Goal: Task Accomplishment & Management: Manage account settings

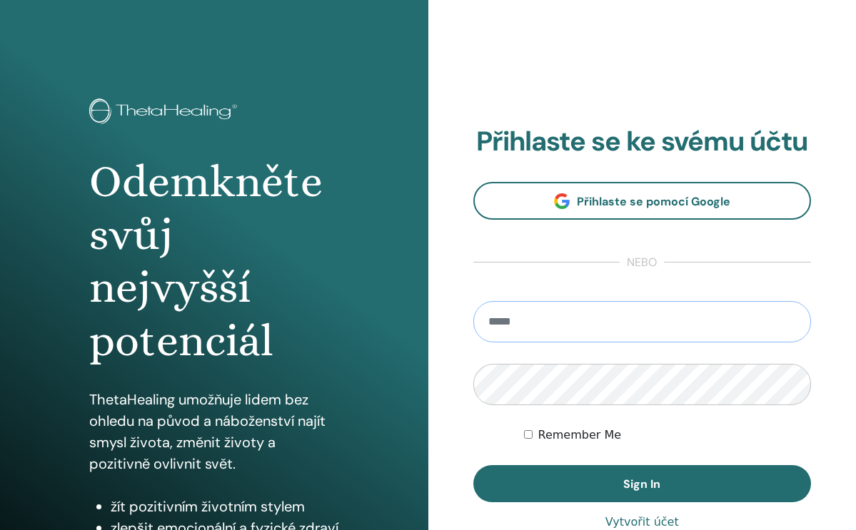
type input "**********"
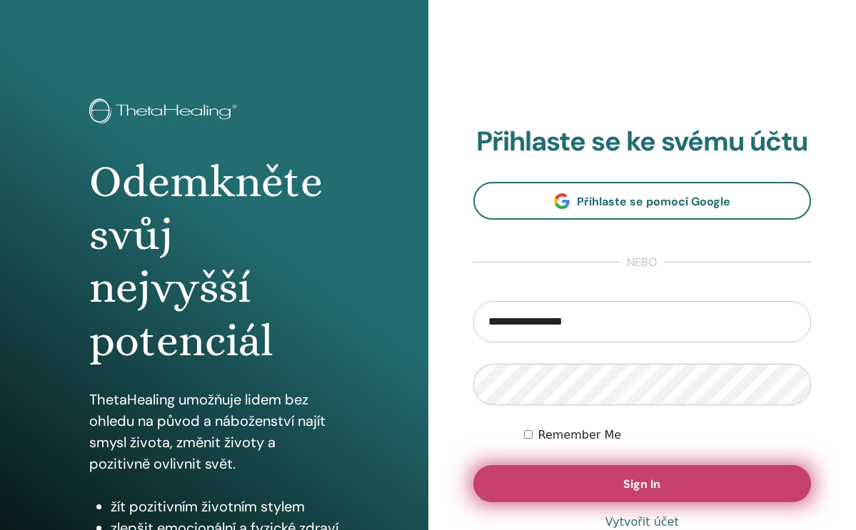
click at [620, 482] on button "Sign In" at bounding box center [642, 483] width 338 height 37
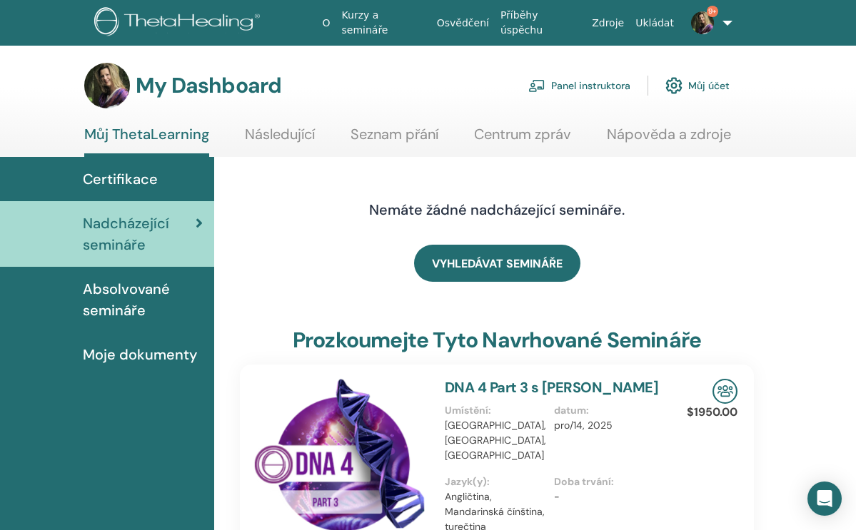
click at [582, 84] on link "Panel instruktora" at bounding box center [579, 85] width 102 height 31
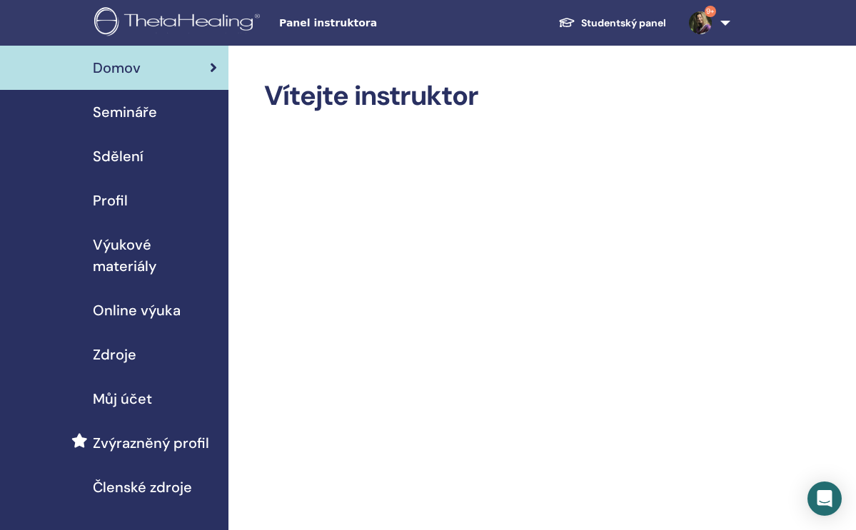
click at [126, 116] on span "Semináře" at bounding box center [125, 111] width 64 height 21
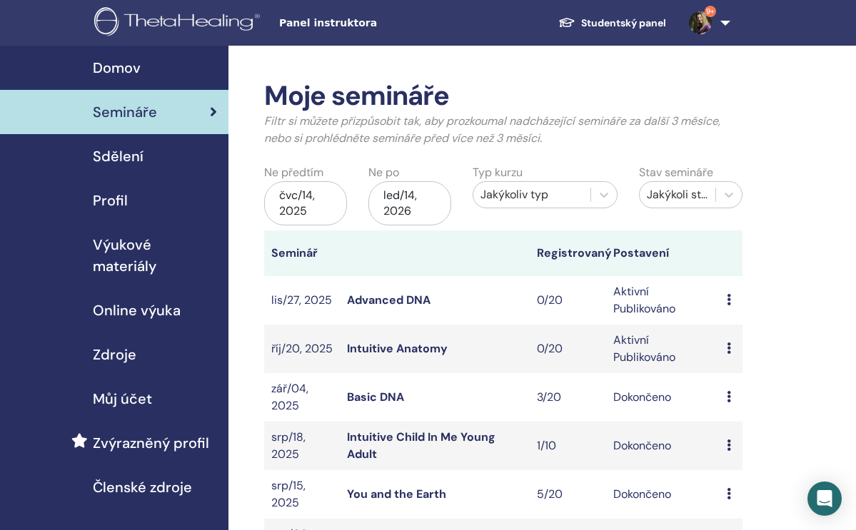
click at [396, 351] on link "Intuitive Anatomy" at bounding box center [397, 348] width 101 height 15
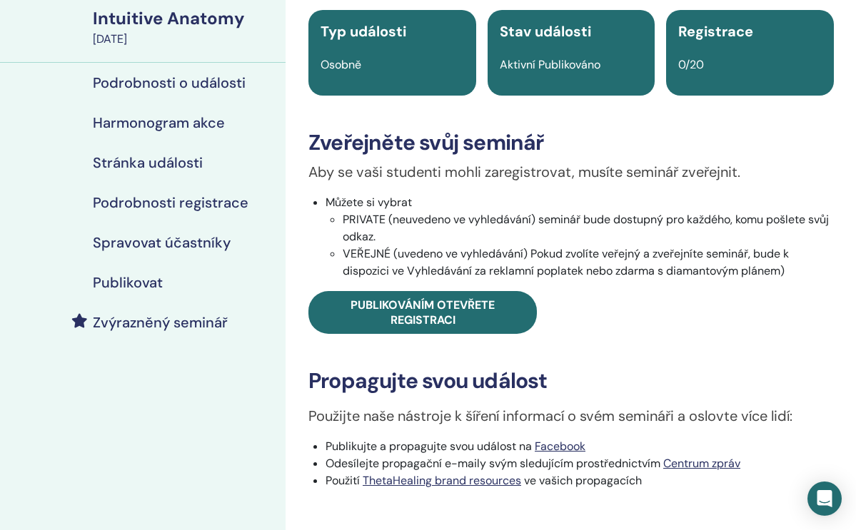
scroll to position [108, 0]
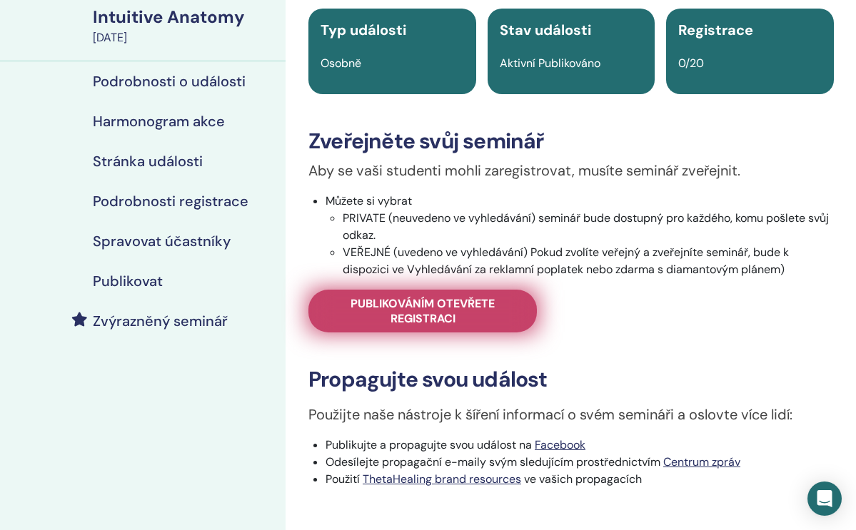
click at [444, 315] on span "Publikováním otevřete registraci" at bounding box center [422, 311] width 193 height 30
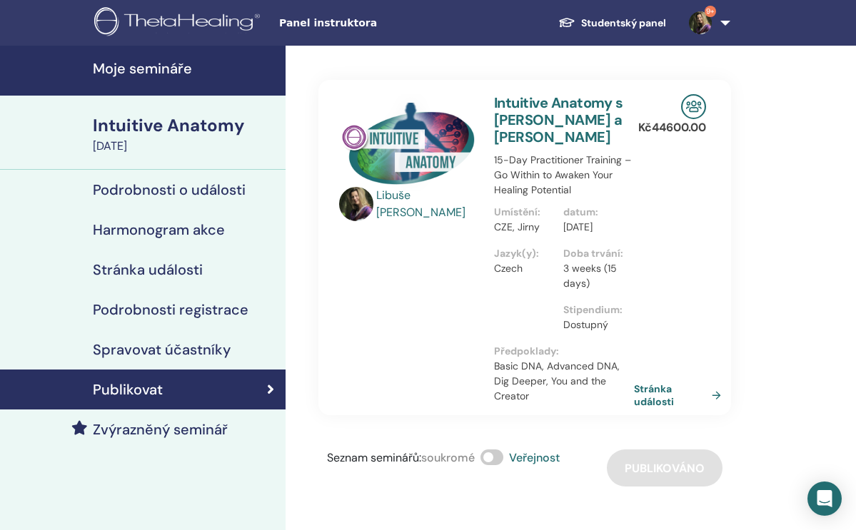
click at [652, 408] on link "Stránka události" at bounding box center [680, 395] width 93 height 26
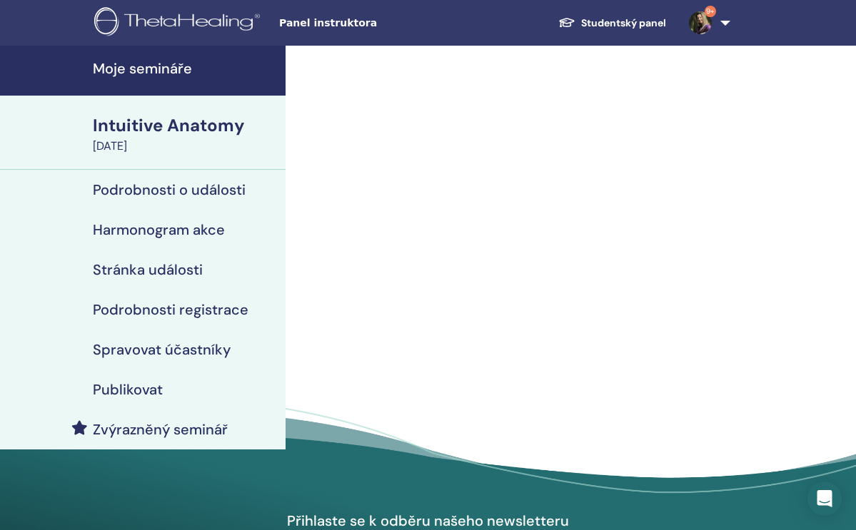
scroll to position [108, 0]
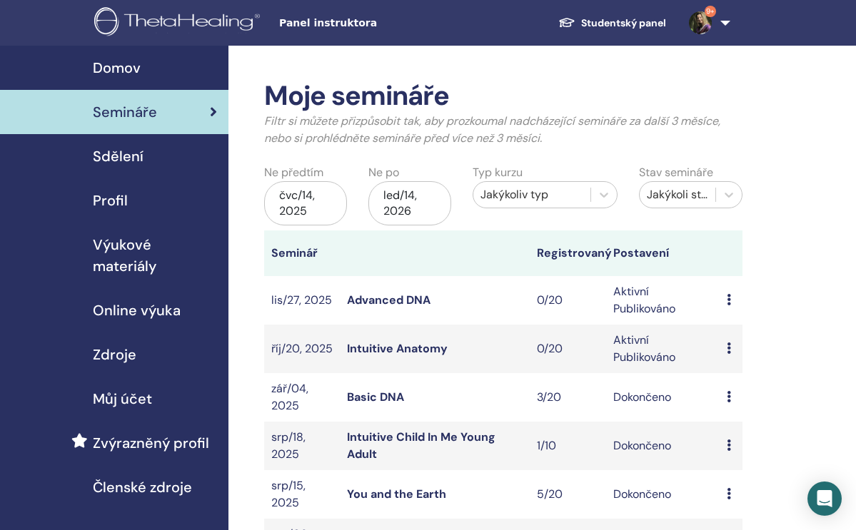
click at [411, 303] on link "Advanced DNA" at bounding box center [388, 300] width 83 height 15
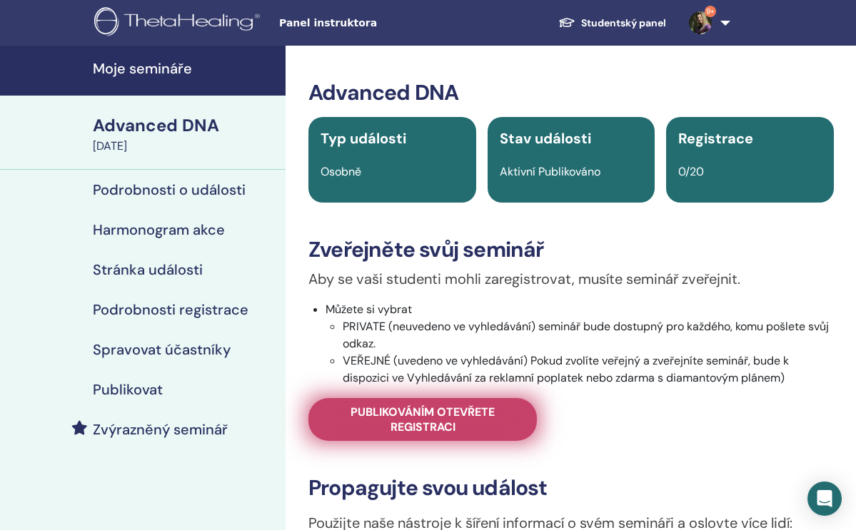
click at [409, 421] on span "Publikováním otevřete registraci" at bounding box center [422, 420] width 193 height 30
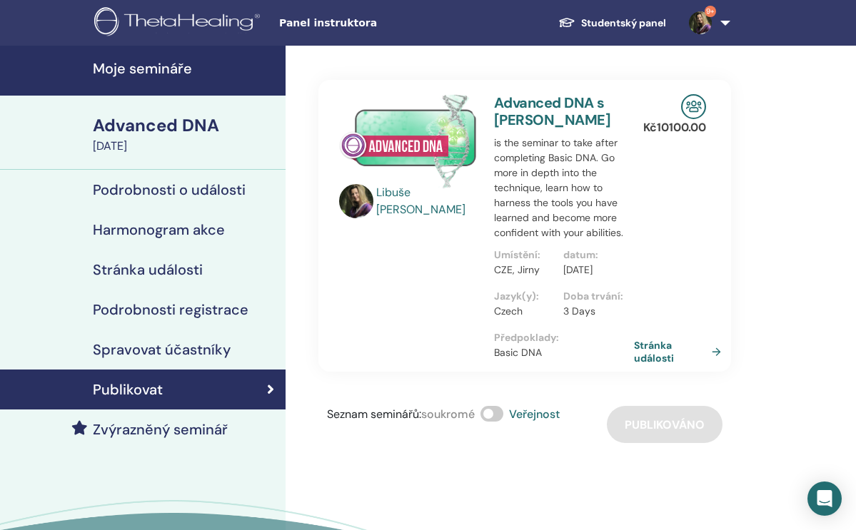
click at [654, 365] on link "Stránka události" at bounding box center [680, 352] width 93 height 26
